Goal: Task Accomplishment & Management: Manage account settings

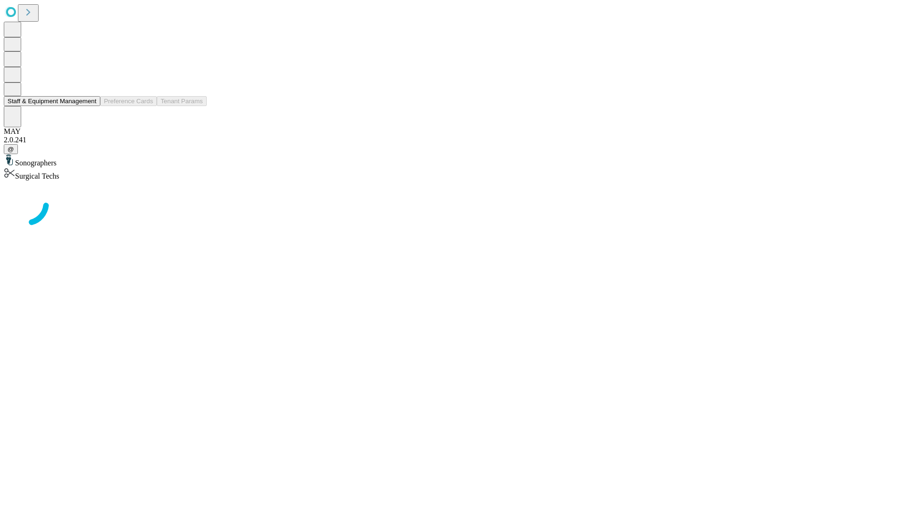
click at [90, 106] on button "Staff & Equipment Management" at bounding box center [52, 101] width 97 height 10
